Goal: Find specific page/section: Find specific page/section

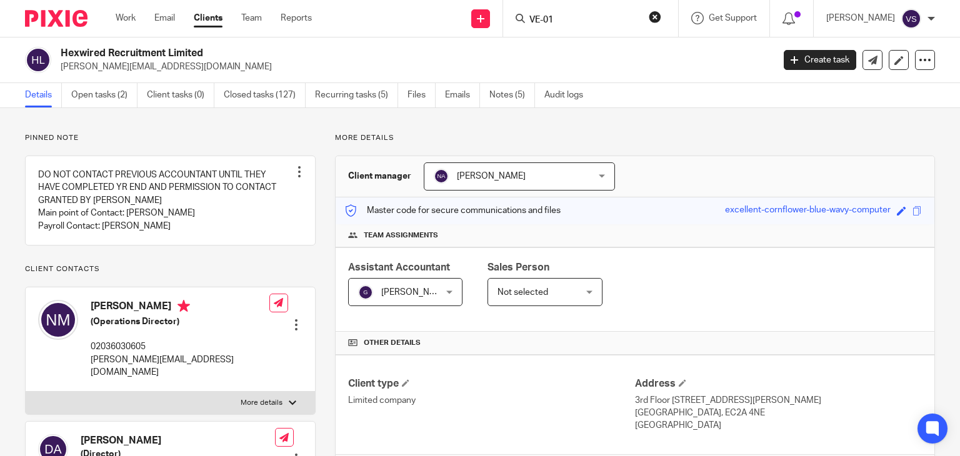
type input "VE-01"
click button "submit" at bounding box center [0, 0] width 0 height 0
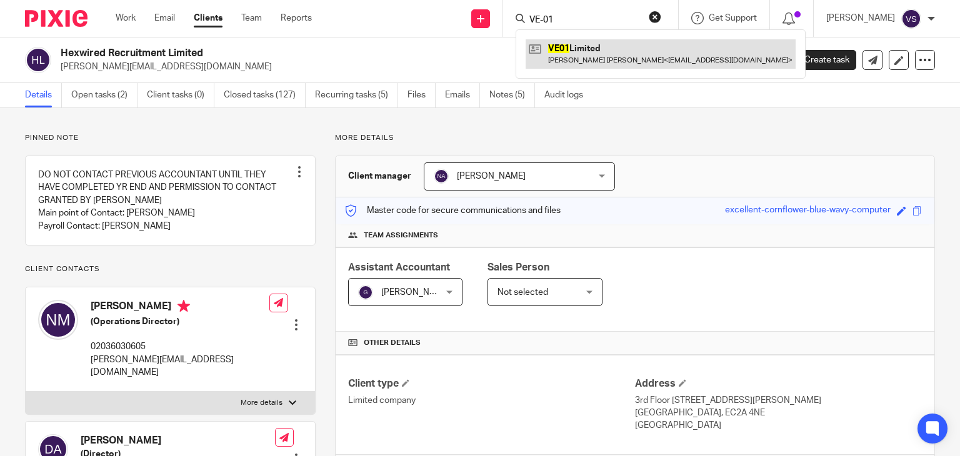
click at [574, 46] on link at bounding box center [660, 53] width 270 height 29
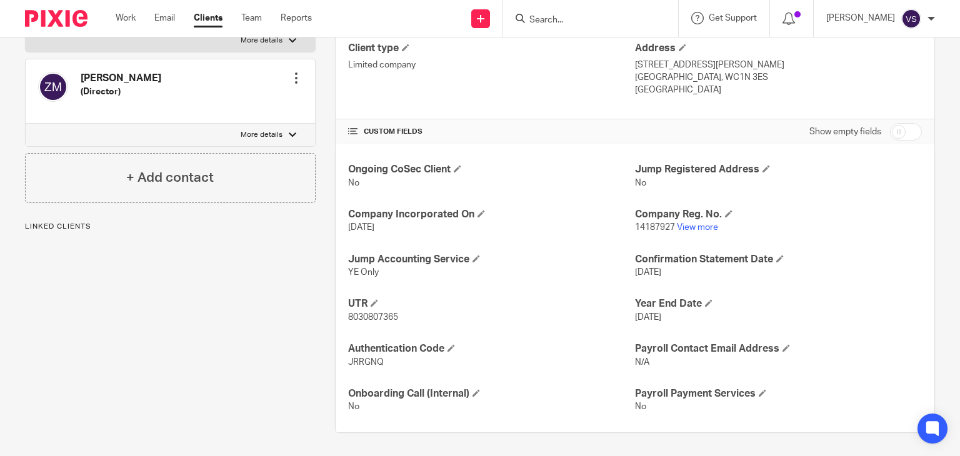
scroll to position [336, 0]
drag, startPoint x: 383, startPoint y: 362, endPoint x: 345, endPoint y: 355, distance: 38.6
click at [348, 355] on p "JRRGNQ" at bounding box center [491, 361] width 287 height 12
click at [702, 228] on link "View more" at bounding box center [697, 226] width 41 height 9
